Goal: Task Accomplishment & Management: Manage account settings

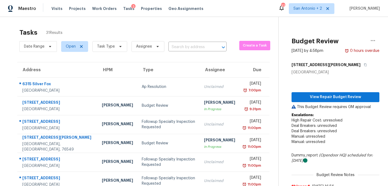
scroll to position [21, 0]
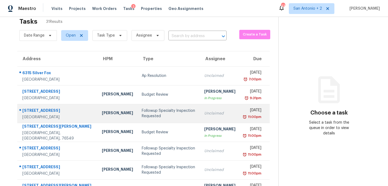
scroll to position [13, 0]
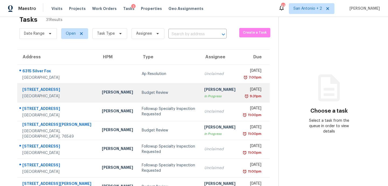
click at [137, 96] on td "Budget Review" at bounding box center [168, 92] width 62 height 19
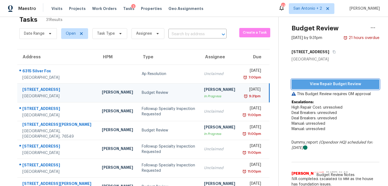
click at [307, 84] on span "View Repair Budget Review" at bounding box center [335, 84] width 79 height 7
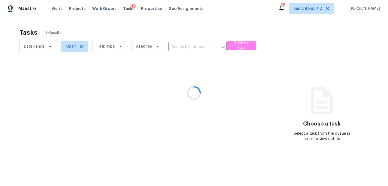
click at [58, 9] on div at bounding box center [194, 93] width 388 height 186
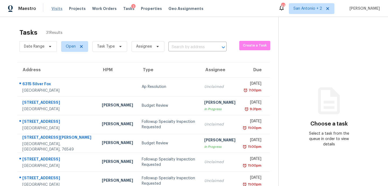
click at [56, 8] on span "Visits" at bounding box center [56, 8] width 11 height 5
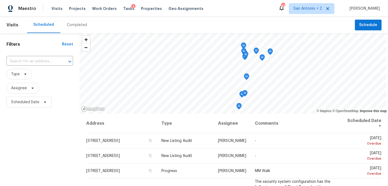
click at [73, 25] on div "Completed" at bounding box center [77, 24] width 20 height 5
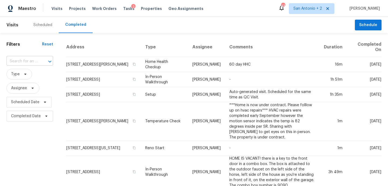
click at [40, 62] on div at bounding box center [46, 62] width 14 height 8
drag, startPoint x: 30, startPoint y: 62, endPoint x: 0, endPoint y: 59, distance: 30.6
type input "3205 lakeside"
click at [93, 10] on span "Work Orders" at bounding box center [104, 8] width 24 height 5
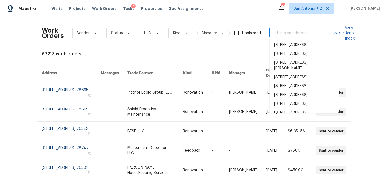
click at [275, 33] on input "text" at bounding box center [296, 33] width 54 height 8
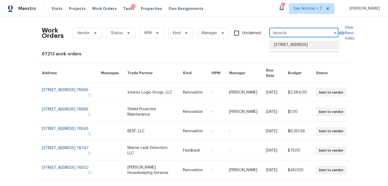
click at [279, 34] on input "lakeside" at bounding box center [296, 33] width 54 height 8
type input "lake side"
type input "3"
type input "l"
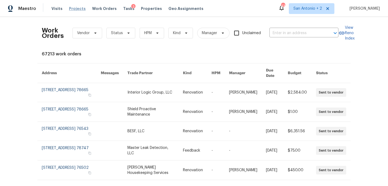
click at [79, 8] on span "Projects" at bounding box center [77, 8] width 17 height 5
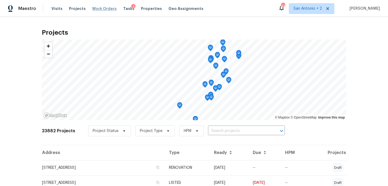
click at [102, 9] on span "Work Orders" at bounding box center [104, 8] width 24 height 5
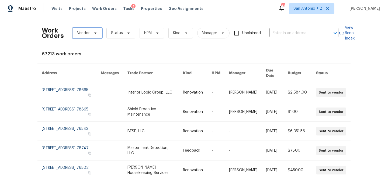
click at [95, 30] on span "Vendor" at bounding box center [87, 33] width 30 height 11
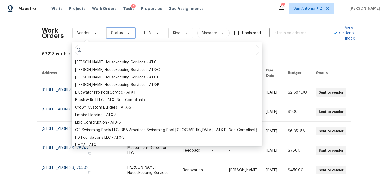
click at [129, 35] on icon at bounding box center [128, 33] width 4 height 4
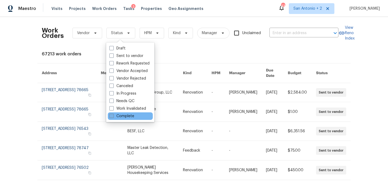
click at [130, 117] on label "Complete" at bounding box center [121, 116] width 25 height 5
click at [113, 117] on input "Complete" at bounding box center [110, 115] width 3 height 3
checkbox input "true"
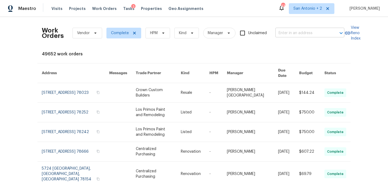
click at [294, 30] on input "text" at bounding box center [302, 33] width 54 height 8
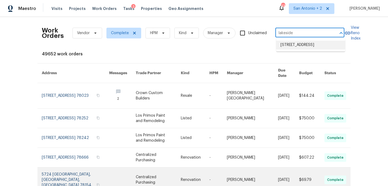
type input "lakeside"
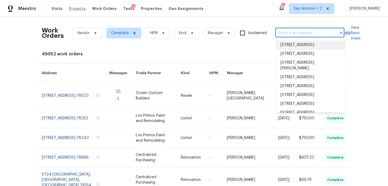
click at [76, 6] on span "Projects" at bounding box center [77, 8] width 17 height 5
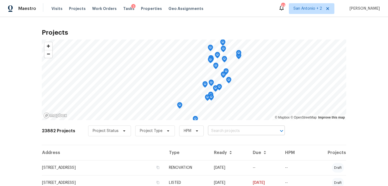
click at [228, 132] on input "text" at bounding box center [239, 131] width 62 height 8
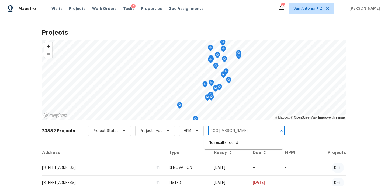
type input "100 blanco"
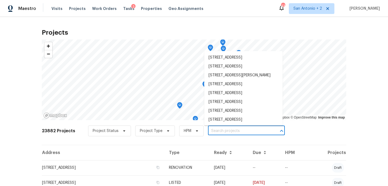
click at [131, 9] on div "3" at bounding box center [133, 6] width 4 height 5
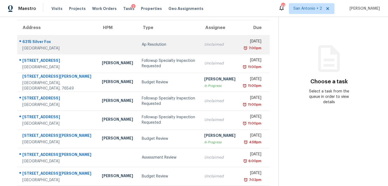
scroll to position [43, 0]
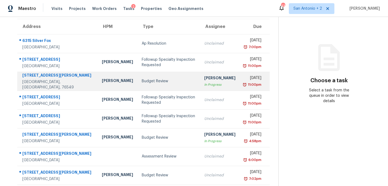
click at [137, 85] on td "Budget Review" at bounding box center [168, 81] width 62 height 19
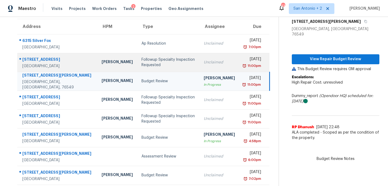
click at [148, 62] on div "Followup Specialty Inspection Requested" at bounding box center [168, 62] width 54 height 11
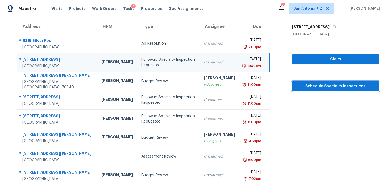
click at [297, 89] on span "Schedule Specialty Inspections" at bounding box center [335, 86] width 79 height 7
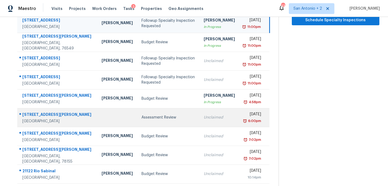
scroll to position [94, 0]
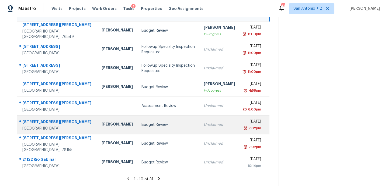
click at [141, 125] on div "Budget Review" at bounding box center [168, 124] width 54 height 5
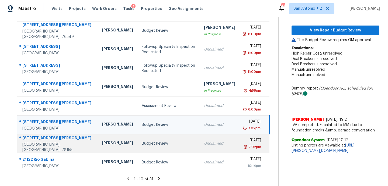
click at [142, 142] on div "Budget Review" at bounding box center [169, 143] width 54 height 5
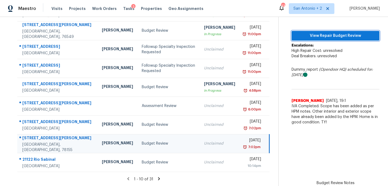
click at [309, 33] on span "View Repair Budget Review" at bounding box center [335, 36] width 79 height 7
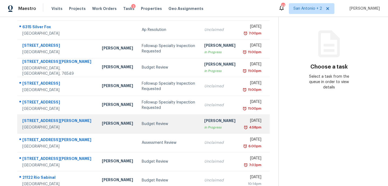
scroll to position [94, 0]
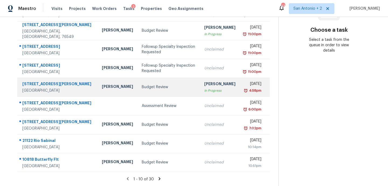
click at [137, 91] on td "Budget Review" at bounding box center [168, 87] width 62 height 19
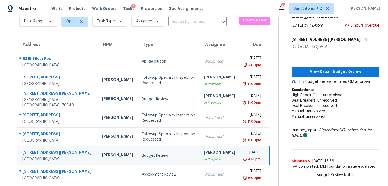
scroll to position [26, 0]
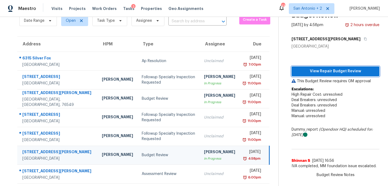
click at [306, 71] on span "View Repair Budget Review" at bounding box center [335, 71] width 79 height 7
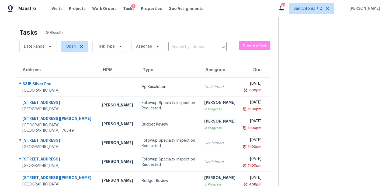
scroll to position [13, 0]
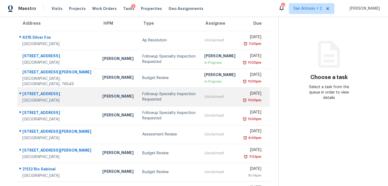
scroll to position [47, 0]
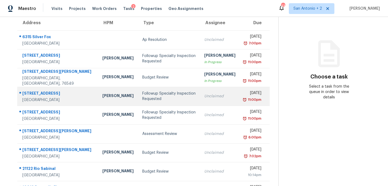
click at [142, 98] on div "Followup Specialty Inspection Requested" at bounding box center [168, 96] width 53 height 11
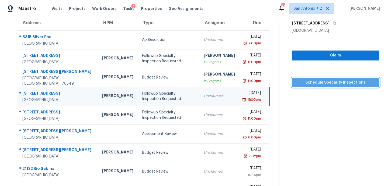
click at [300, 81] on span "Schedule Specialty Inspections" at bounding box center [335, 82] width 79 height 7
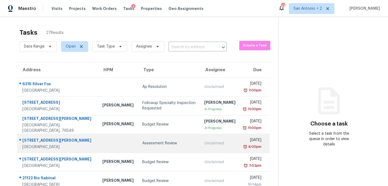
scroll to position [94, 0]
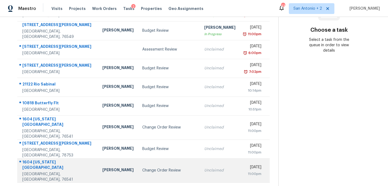
click at [144, 166] on td "Change Order Review" at bounding box center [169, 171] width 62 height 24
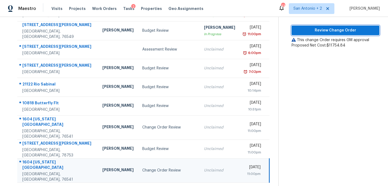
click at [323, 27] on span "Review Change Order" at bounding box center [335, 30] width 79 height 7
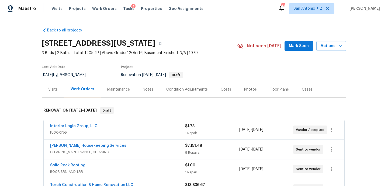
click at [294, 47] on span "Mark Seen" at bounding box center [299, 46] width 20 height 7
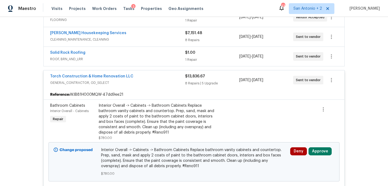
scroll to position [117, 0]
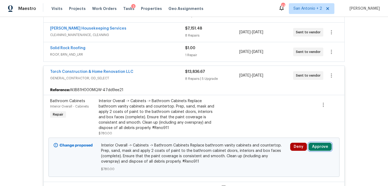
click at [314, 147] on button "Approve" at bounding box center [319, 147] width 23 height 8
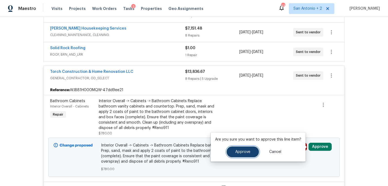
click at [243, 147] on button "Approve" at bounding box center [242, 152] width 32 height 11
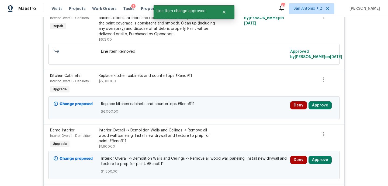
scroll to position [288, 0]
click at [317, 108] on button "Approve" at bounding box center [319, 106] width 23 height 8
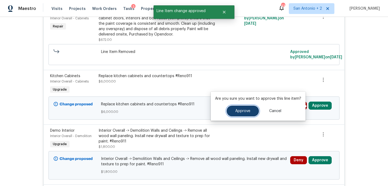
click at [236, 113] on button "Approve" at bounding box center [242, 111] width 32 height 11
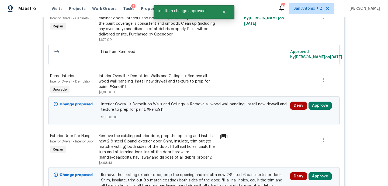
click at [328, 99] on div "Change proposed Interior Overall -> Demolition Walls and Ceilings -> Remove all…" at bounding box center [193, 111] width 291 height 29
click at [327, 101] on div "Deny Approve" at bounding box center [311, 111] width 47 height 22
click at [326, 109] on button "Approve" at bounding box center [319, 106] width 23 height 8
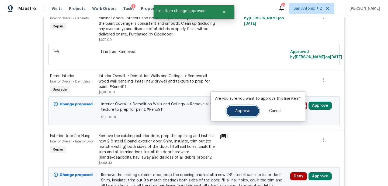
click at [255, 110] on button "Approve" at bounding box center [242, 111] width 32 height 11
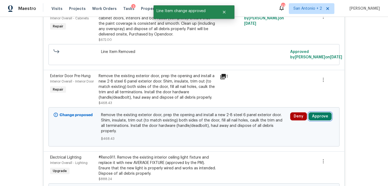
click at [317, 120] on button "Approve" at bounding box center [319, 117] width 23 height 8
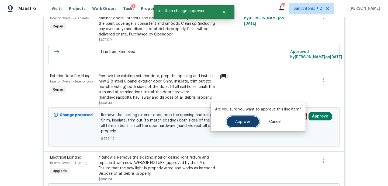
click at [244, 120] on span "Approve" at bounding box center [242, 122] width 15 height 4
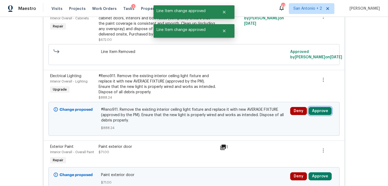
click at [317, 111] on button "Approve" at bounding box center [319, 111] width 23 height 8
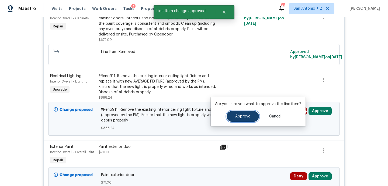
click at [235, 117] on span "Approve" at bounding box center [242, 117] width 15 height 4
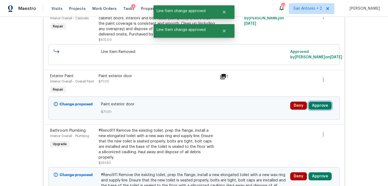
click at [314, 108] on button "Approve" at bounding box center [319, 106] width 23 height 8
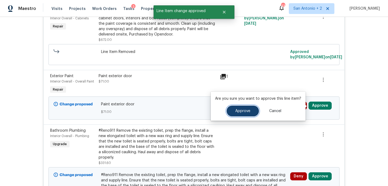
click at [246, 115] on button "Approve" at bounding box center [242, 111] width 32 height 11
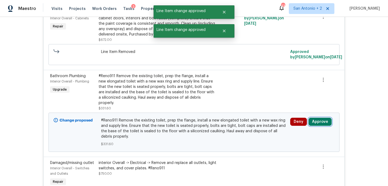
click at [321, 120] on button "Approve" at bounding box center [319, 122] width 23 height 8
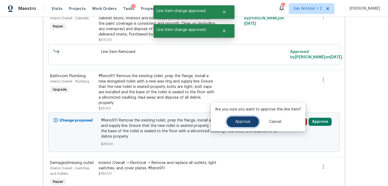
click at [237, 120] on span "Approve" at bounding box center [242, 122] width 15 height 4
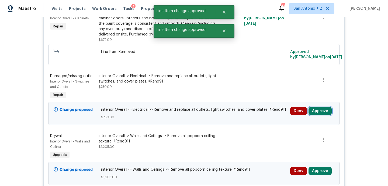
click at [320, 113] on button "Approve" at bounding box center [319, 111] width 23 height 8
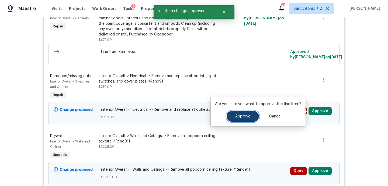
click at [251, 115] on button "Approve" at bounding box center [242, 116] width 32 height 11
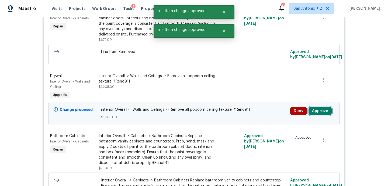
click at [313, 114] on button "Approve" at bounding box center [319, 111] width 23 height 8
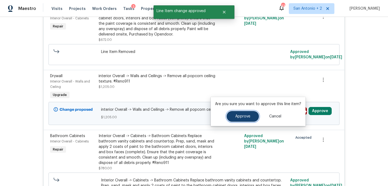
click at [247, 114] on button "Approve" at bounding box center [242, 116] width 32 height 11
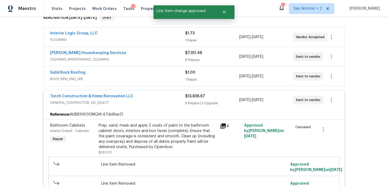
scroll to position [0, 0]
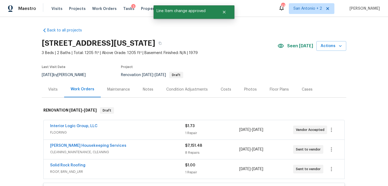
click at [148, 93] on div "Notes" at bounding box center [147, 90] width 23 height 16
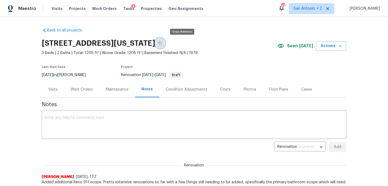
click at [161, 45] on icon "button" at bounding box center [160, 43] width 3 height 3
click at [123, 10] on span "Tasks" at bounding box center [128, 9] width 11 height 4
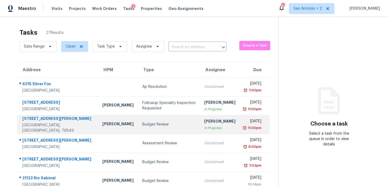
scroll to position [94, 0]
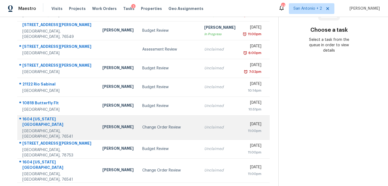
click at [142, 126] on div "Change Order Review" at bounding box center [168, 127] width 53 height 5
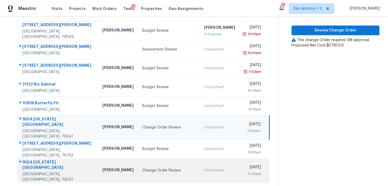
click at [146, 168] on div "Change Order Review" at bounding box center [168, 170] width 53 height 5
